Goal: Task Accomplishment & Management: Manage account settings

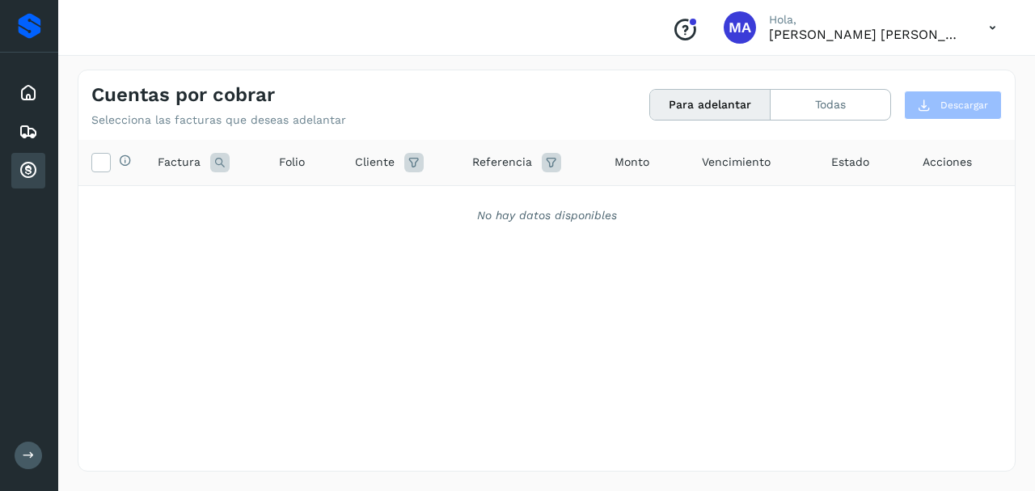
click at [21, 173] on icon at bounding box center [28, 170] width 19 height 19
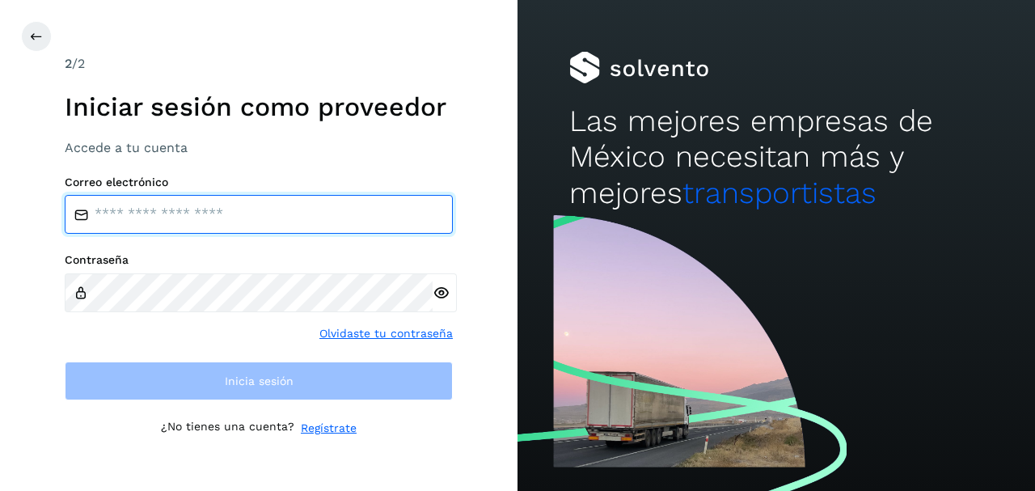
click at [154, 208] on input "email" at bounding box center [259, 214] width 388 height 39
type input "**********"
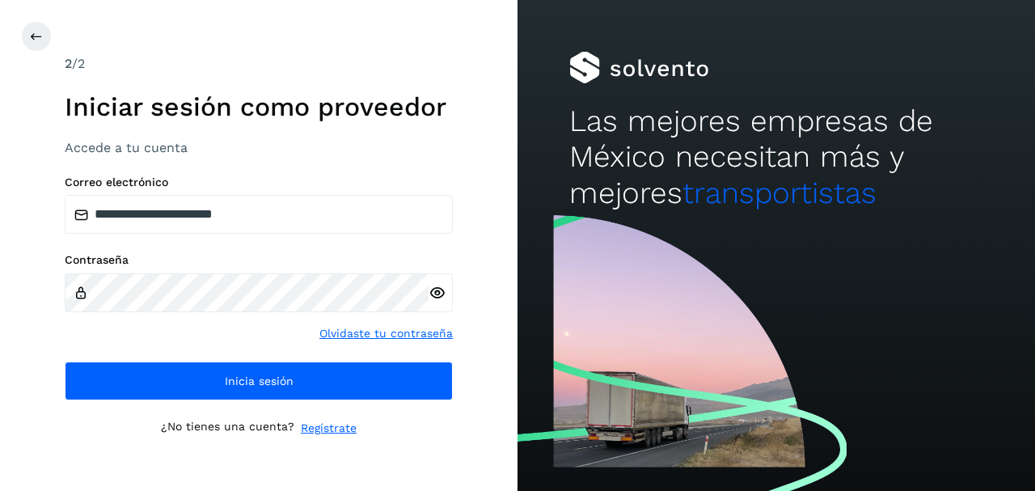
click at [448, 291] on div at bounding box center [441, 292] width 24 height 39
click at [441, 294] on icon at bounding box center [437, 293] width 17 height 17
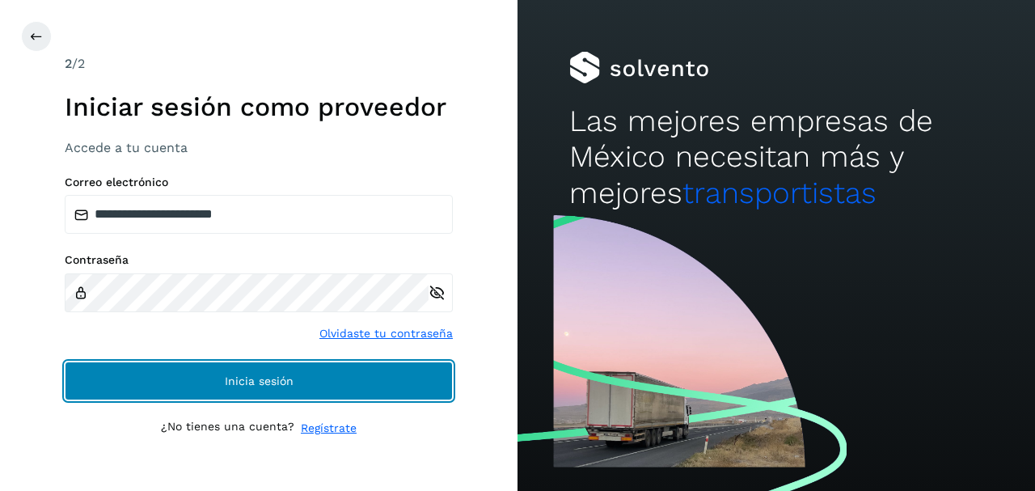
click at [227, 364] on button "Inicia sesión" at bounding box center [259, 380] width 388 height 39
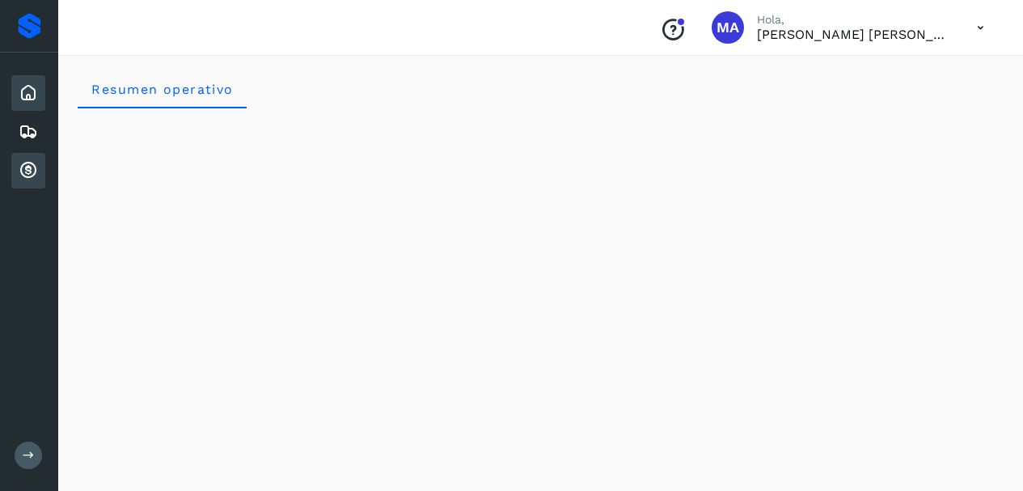
click at [38, 172] on div "Cuentas por cobrar" at bounding box center [28, 171] width 34 height 36
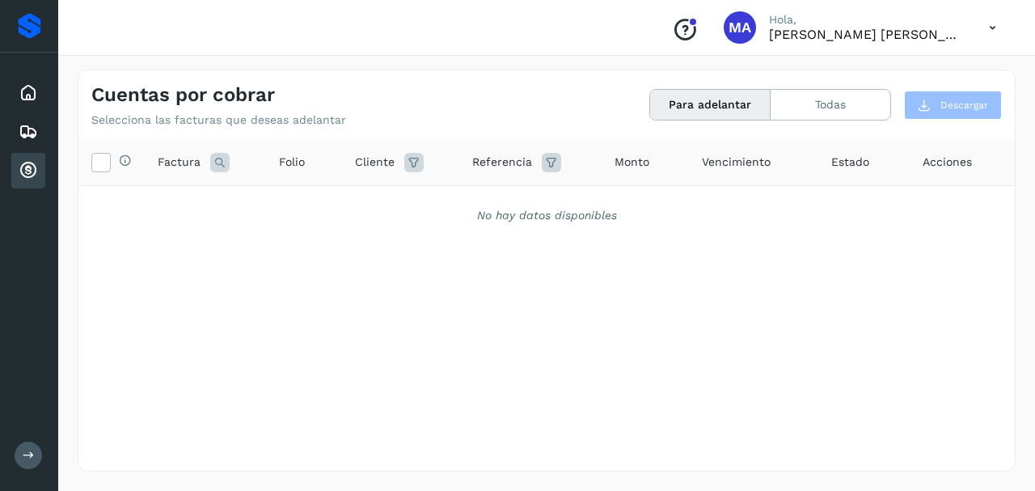
click at [28, 153] on div "Cuentas por cobrar" at bounding box center [28, 171] width 34 height 36
click at [27, 109] on div "Inicio" at bounding box center [28, 93] width 34 height 36
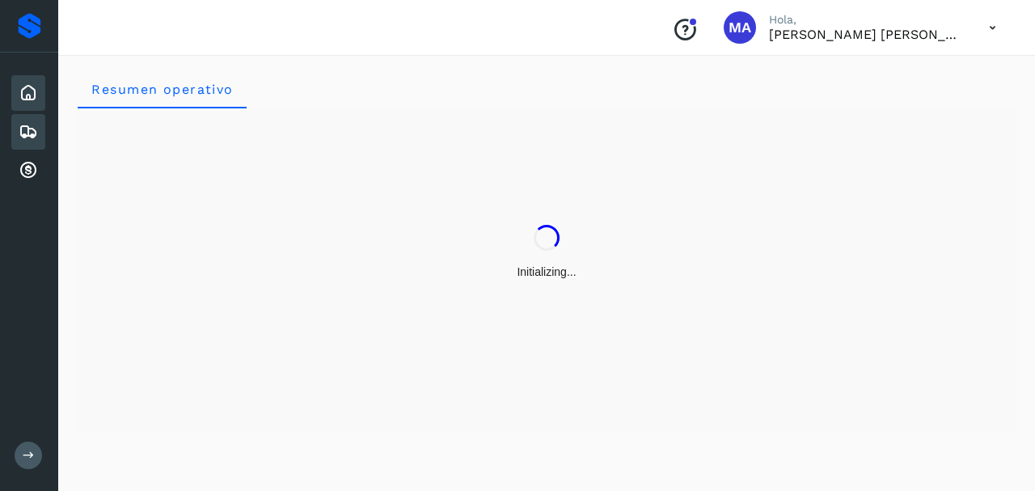
click at [24, 129] on icon at bounding box center [28, 131] width 19 height 19
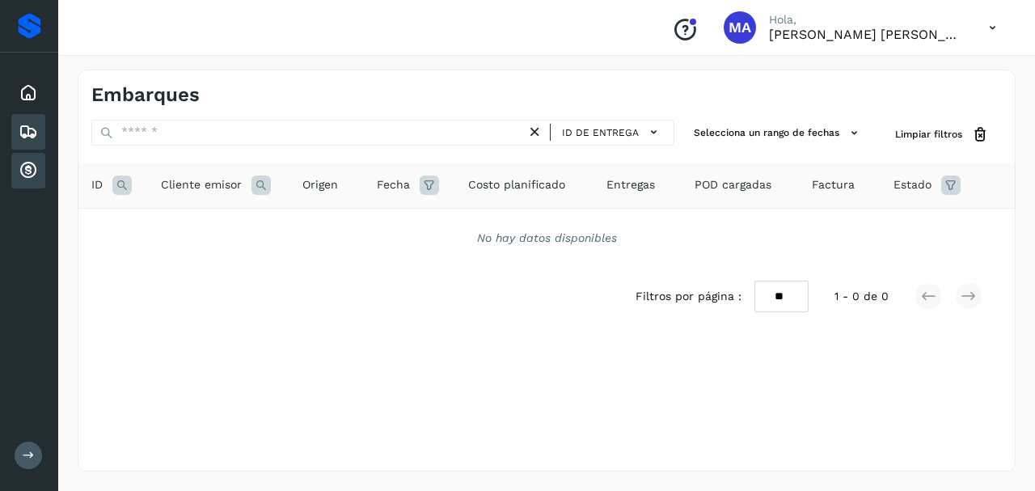
click at [19, 168] on icon at bounding box center [28, 170] width 19 height 19
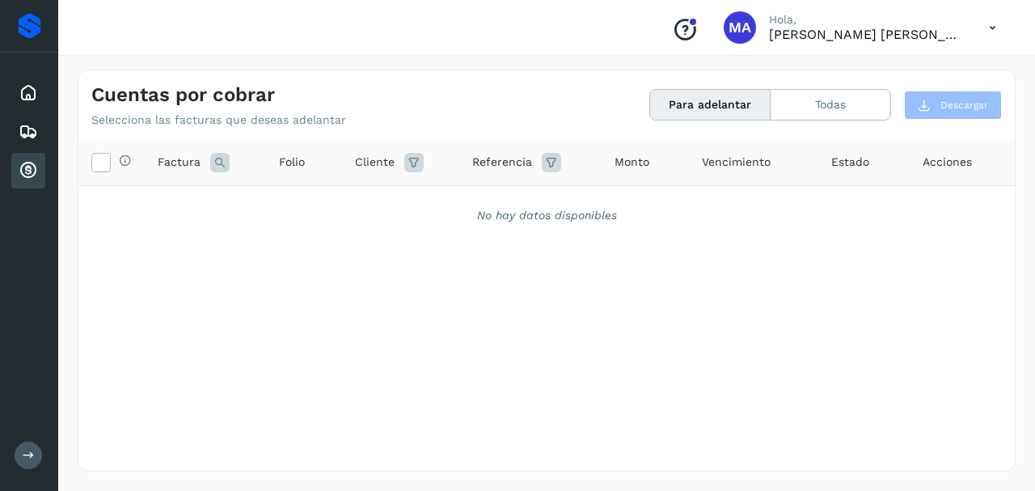
click at [28, 158] on div "Cuentas por cobrar" at bounding box center [28, 171] width 34 height 36
